Goal: Task Accomplishment & Management: Use online tool/utility

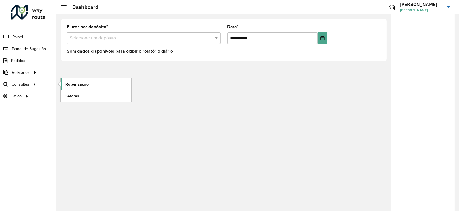
click at [71, 84] on span "Roteirização" at bounding box center [76, 84] width 23 height 6
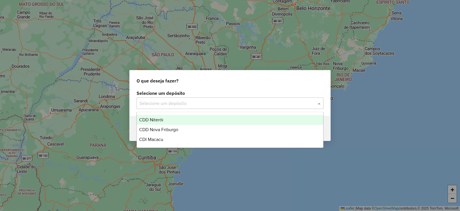
click at [174, 103] on input "text" at bounding box center [225, 103] width 170 height 7
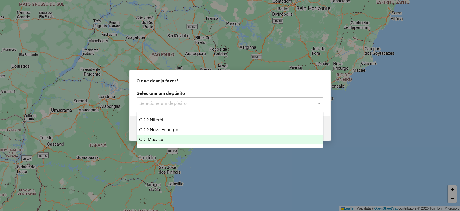
click at [157, 137] on span "CDI Macacu" at bounding box center [151, 139] width 24 height 5
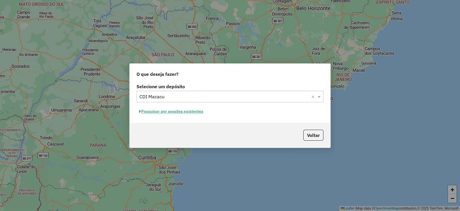
click at [178, 112] on button "Pesquisar por sessões existentes" at bounding box center [171, 111] width 69 height 9
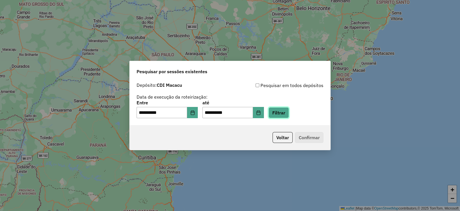
click at [289, 111] on button "Filtrar" at bounding box center [279, 112] width 20 height 11
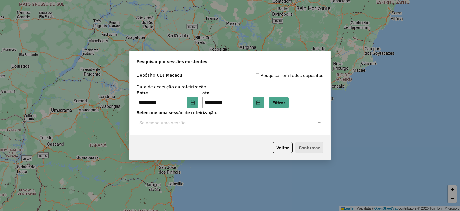
click at [213, 124] on input "text" at bounding box center [225, 122] width 170 height 7
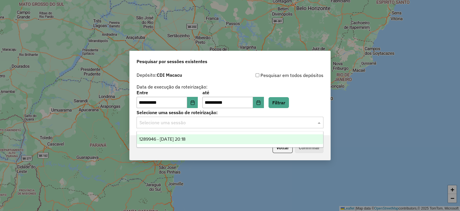
drag, startPoint x: 183, startPoint y: 138, endPoint x: 192, endPoint y: 140, distance: 9.6
click at [183, 139] on span "1289946 - 07/10/2025 20:18" at bounding box center [162, 138] width 46 height 5
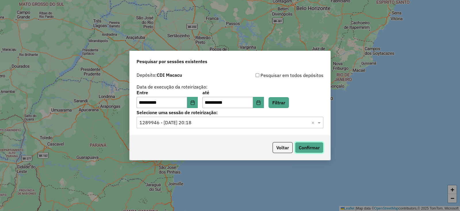
click at [309, 146] on button "Confirmar" at bounding box center [309, 147] width 28 height 11
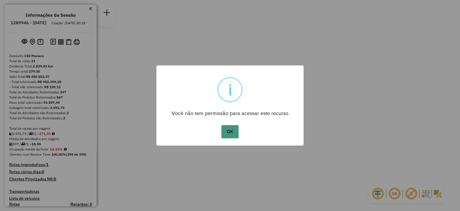
click at [229, 130] on button "OK" at bounding box center [230, 131] width 17 height 13
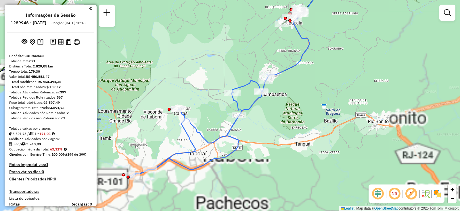
drag, startPoint x: 191, startPoint y: 148, endPoint x: 222, endPoint y: 130, distance: 35.9
click at [222, 130] on icon at bounding box center [233, 82] width 209 height 192
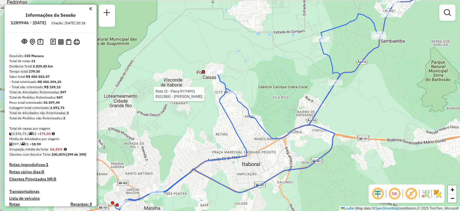
select select "**********"
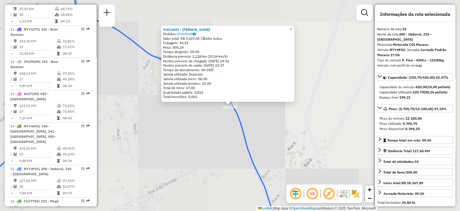
scroll to position [665, 0]
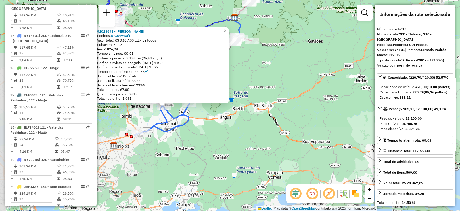
click at [173, 146] on div "91013691 - [PERSON_NAME] Pedidos: 07364948 Valor total: R$ 3.637,00 Exibir todo…" at bounding box center [230, 105] width 460 height 211
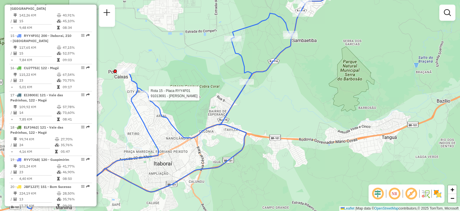
select select "**********"
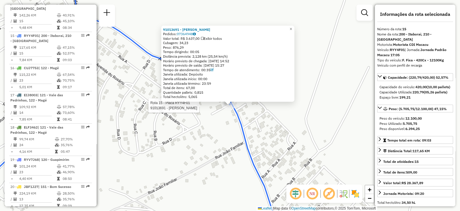
click at [182, 153] on div "Rota 15 - Placa RYY4F01 91013691 - [PERSON_NAME] 91013691 - [PERSON_NAME] Pedid…" at bounding box center [230, 105] width 460 height 211
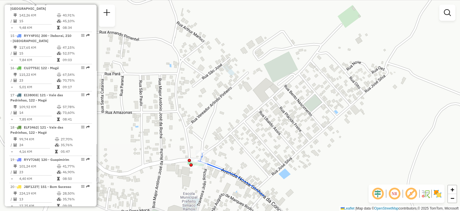
drag, startPoint x: 213, startPoint y: 136, endPoint x: 214, endPoint y: 101, distance: 34.8
click at [214, 101] on div "Janela de atendimento Grade de atendimento Capacidade Transportadoras Veículos …" at bounding box center [230, 105] width 460 height 211
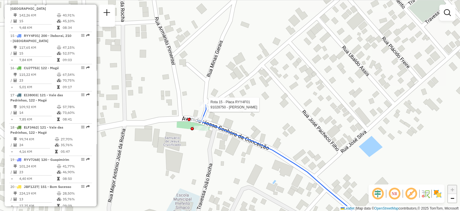
select select "**********"
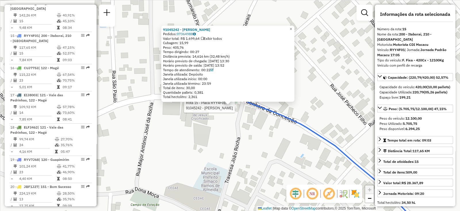
click at [247, 157] on div "Rota 15 - Placa RYY4F01 91045242 - [PERSON_NAME] 91045242 - [PERSON_NAME]: 0736…" at bounding box center [230, 105] width 460 height 211
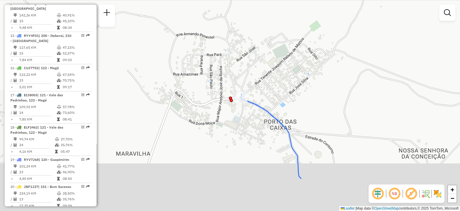
drag, startPoint x: 240, startPoint y: 180, endPoint x: 247, endPoint y: 60, distance: 120.5
click at [246, 60] on div "Janela de atendimento Grade de atendimento Capacidade Transportadoras Veículos …" at bounding box center [230, 105] width 460 height 211
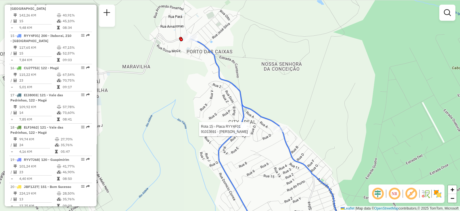
select select "**********"
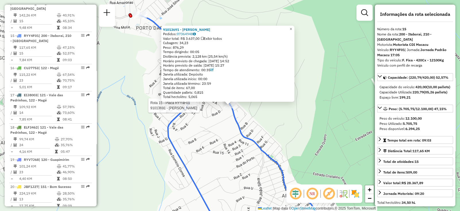
click at [176, 160] on div "Rota 15 - Placa RYY4F01 91013691 - [PERSON_NAME] 91013691 - [PERSON_NAME] Pedid…" at bounding box center [230, 105] width 460 height 211
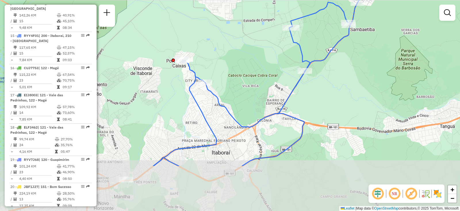
drag, startPoint x: 234, startPoint y: 179, endPoint x: 233, endPoint y: 96, distance: 83.2
click at [233, 96] on div "Janela de atendimento Grade de atendimento Capacidade Transportadoras Veículos …" at bounding box center [230, 105] width 460 height 211
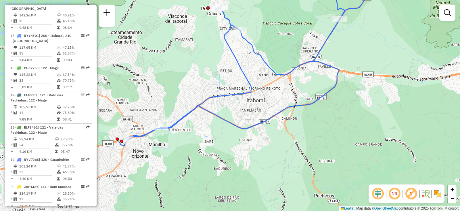
drag, startPoint x: 210, startPoint y: 108, endPoint x: 267, endPoint y: 80, distance: 62.8
click at [267, 80] on icon at bounding box center [254, 51] width 271 height 190
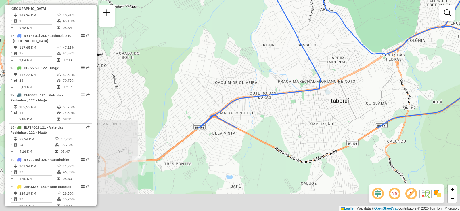
drag, startPoint x: 168, startPoint y: 135, endPoint x: 224, endPoint y: 11, distance: 136.5
click at [227, 11] on div "Janela de atendimento Grade de atendimento Capacidade Transportadoras Veículos …" at bounding box center [230, 105] width 460 height 211
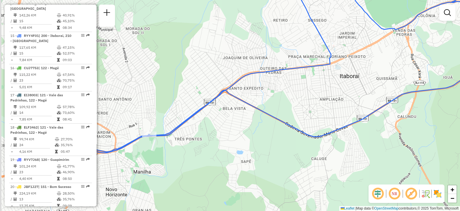
drag, startPoint x: 182, startPoint y: 121, endPoint x: 253, endPoint y: 86, distance: 79.2
click at [251, 87] on icon at bounding box center [286, 74] width 441 height 193
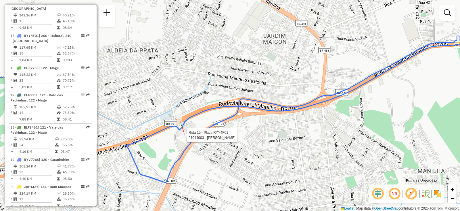
select select "**********"
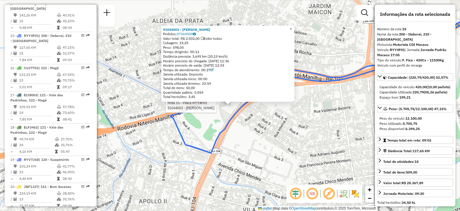
drag, startPoint x: 258, startPoint y: 150, endPoint x: 267, endPoint y: 138, distance: 15.0
click at [258, 150] on div "Rota 15 - Placa RYY4F01 91044003 - [PERSON_NAME] 91044003 - [PERSON_NAME] Pedid…" at bounding box center [230, 105] width 460 height 211
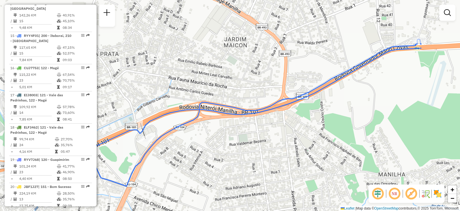
drag, startPoint x: 289, startPoint y: 136, endPoint x: 103, endPoint y: 180, distance: 190.4
click at [101, 181] on div "Janela de atendimento Grade de atendimento Capacidade Transportadoras Veículos …" at bounding box center [230, 105] width 460 height 211
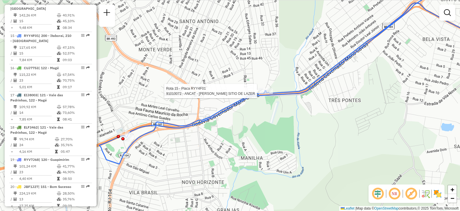
select select "**********"
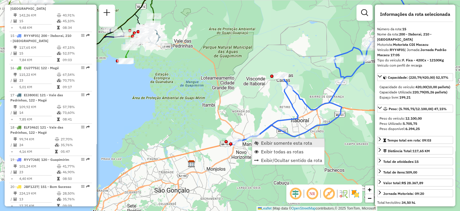
click at [265, 140] on span "Exibir somente esta rota" at bounding box center [286, 142] width 51 height 5
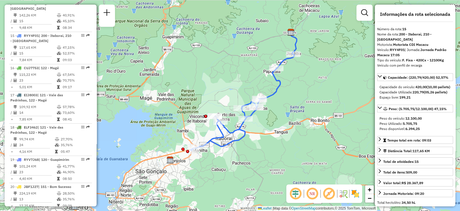
drag, startPoint x: 199, startPoint y: 137, endPoint x: 207, endPoint y: 128, distance: 12.2
click at [206, 128] on div "Janela de atendimento Grade de atendimento Capacidade Transportadoras Veículos …" at bounding box center [230, 105] width 460 height 211
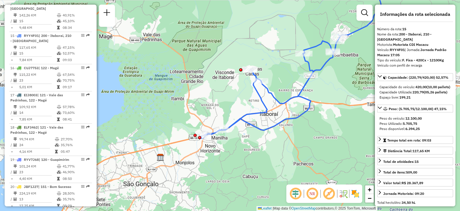
drag, startPoint x: 203, startPoint y: 133, endPoint x: 227, endPoint y: 107, distance: 35.3
click at [227, 107] on div "Janela de atendimento Grade de atendimento Capacidade Transportadoras Veículos …" at bounding box center [230, 105] width 460 height 211
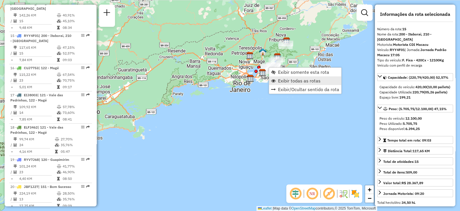
click at [281, 79] on span "Exibir todas as rotas" at bounding box center [299, 80] width 43 height 5
